Goal: Information Seeking & Learning: Understand process/instructions

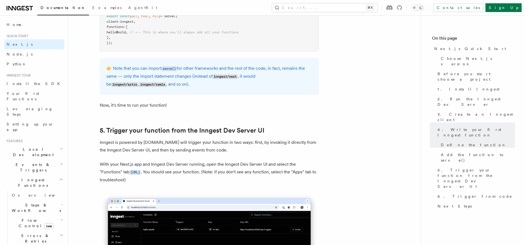
scroll to position [1168, 0]
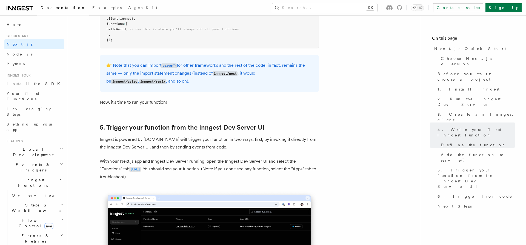
click at [141, 170] on code "[URL]" at bounding box center [135, 169] width 12 height 5
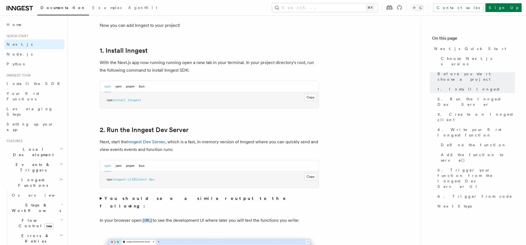
scroll to position [242, 0]
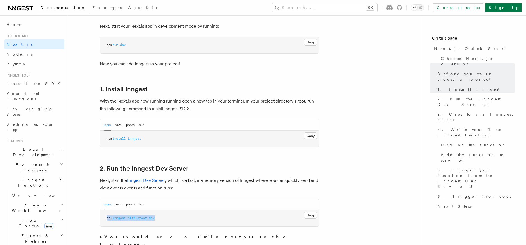
drag, startPoint x: 159, startPoint y: 219, endPoint x: 104, endPoint y: 218, distance: 55.1
click at [102, 218] on pre "npx inngest-cli@latest dev" at bounding box center [209, 218] width 219 height 16
click at [131, 205] on button "pnpm" at bounding box center [130, 204] width 8 height 11
drag, startPoint x: 172, startPoint y: 216, endPoint x: 105, endPoint y: 217, distance: 67.1
click at [105, 217] on pre "pnpm dlx inngest-cli@latest dev" at bounding box center [209, 218] width 219 height 16
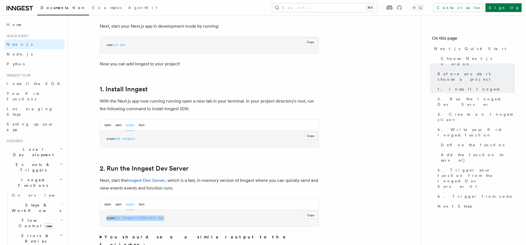
copy span "pnpm dlx inngest-cli@latest dev"
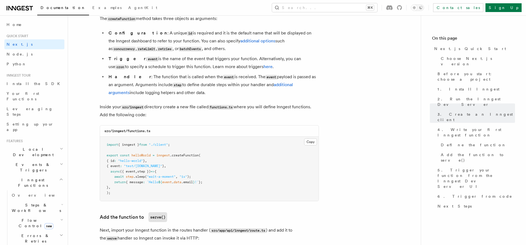
scroll to position [983, 0]
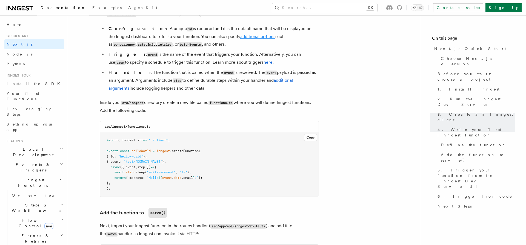
click at [242, 35] on link "additional options" at bounding box center [257, 36] width 35 height 5
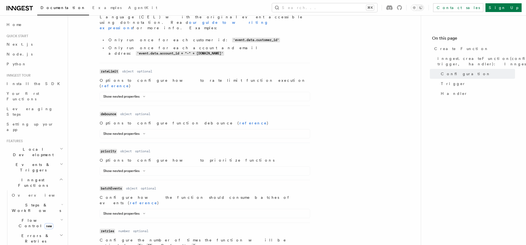
scroll to position [383, 0]
click at [150, 228] on dl "Name retries Type number Required optional Description Configure the number of …" at bounding box center [205, 238] width 210 height 21
click at [31, 233] on span "Errors & Retries" at bounding box center [35, 238] width 50 height 11
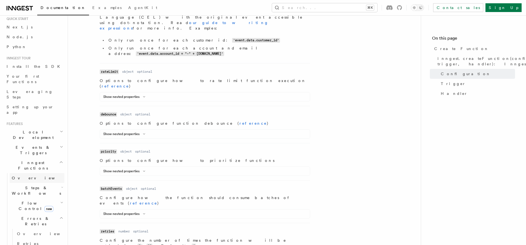
scroll to position [21, 0]
click at [28, 238] on span "Retries" at bounding box center [27, 240] width 21 height 4
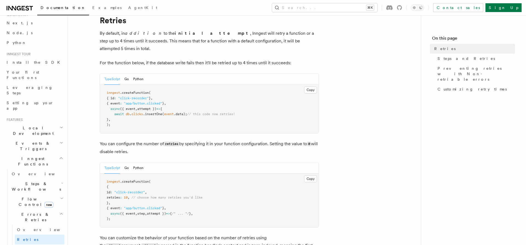
scroll to position [19, 0]
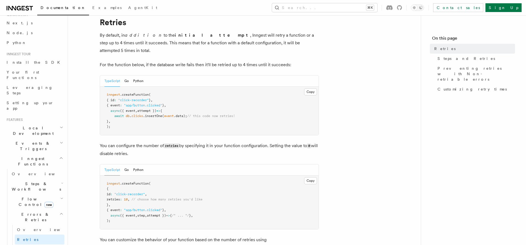
click at [120, 198] on span "retries" at bounding box center [113, 200] width 13 height 4
copy span "retries"
